Goal: Transaction & Acquisition: Purchase product/service

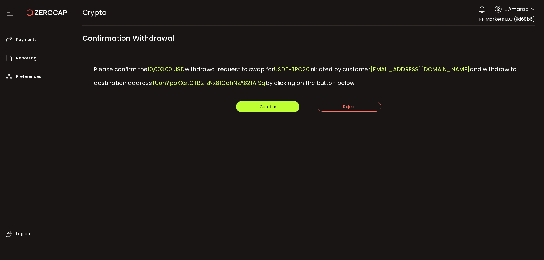
click at [258, 108] on button "Confirm" at bounding box center [267, 106] width 63 height 11
click at [257, 112] on main "Confirmation Withdrawal Please confirm the 5,000.00 USD withdrawal request to s…" at bounding box center [308, 86] width 471 height 121
click at [257, 111] on button "Confirm" at bounding box center [267, 106] width 63 height 11
